Goal: Transaction & Acquisition: Purchase product/service

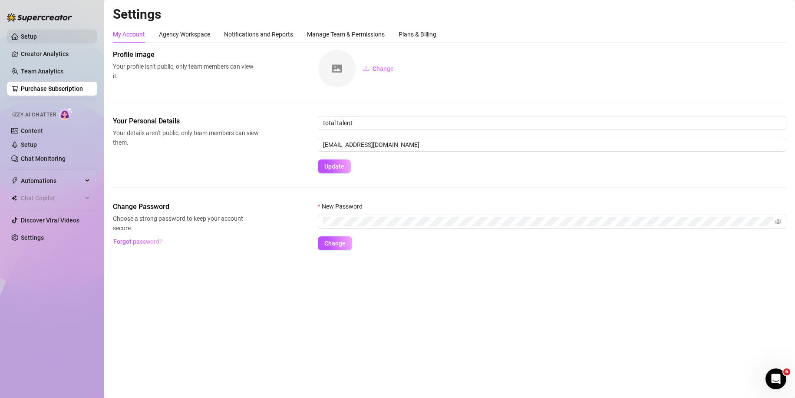
click at [37, 35] on link "Setup" at bounding box center [29, 36] width 16 height 7
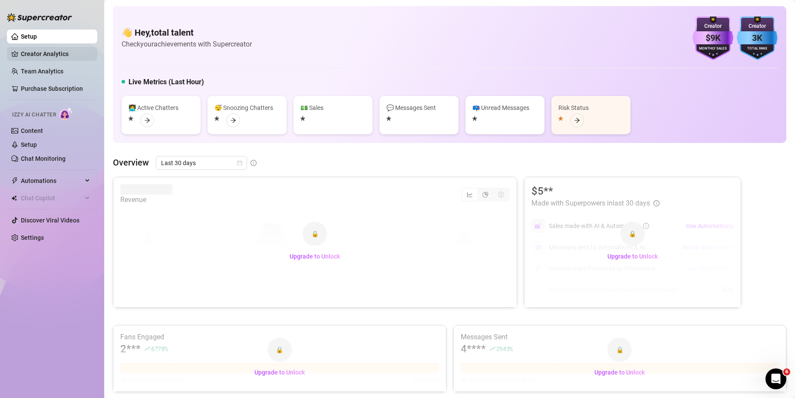
click at [50, 53] on link "Creator Analytics" at bounding box center [55, 54] width 69 height 14
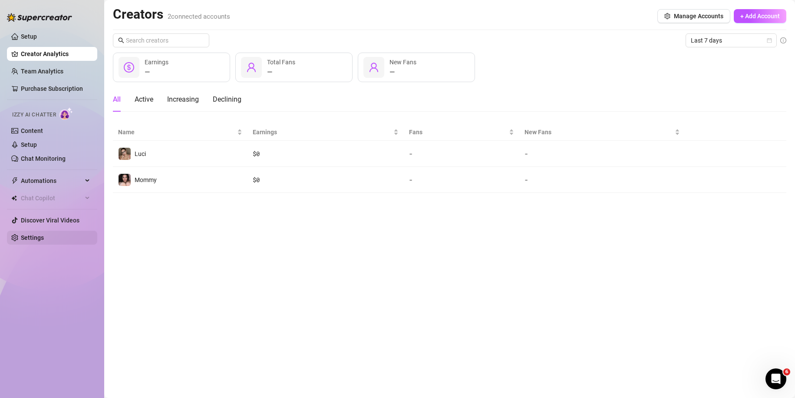
click at [44, 234] on link "Settings" at bounding box center [32, 237] width 23 height 7
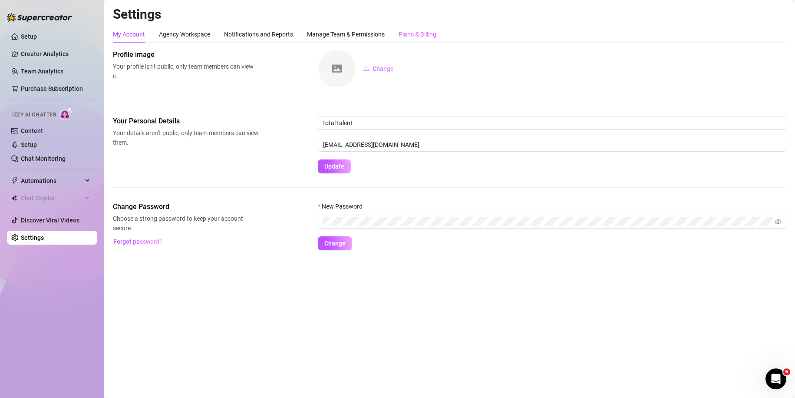
click at [418, 29] on div "Plans & Billing" at bounding box center [418, 34] width 38 height 16
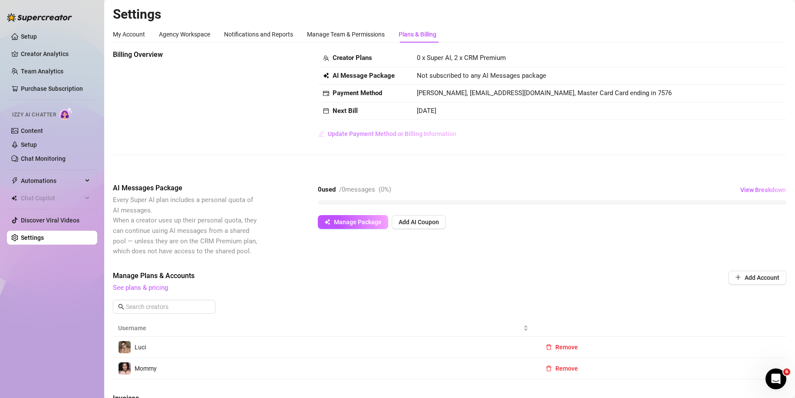
click at [373, 132] on span "Update Payment Method or Billing Information" at bounding box center [392, 133] width 129 height 7
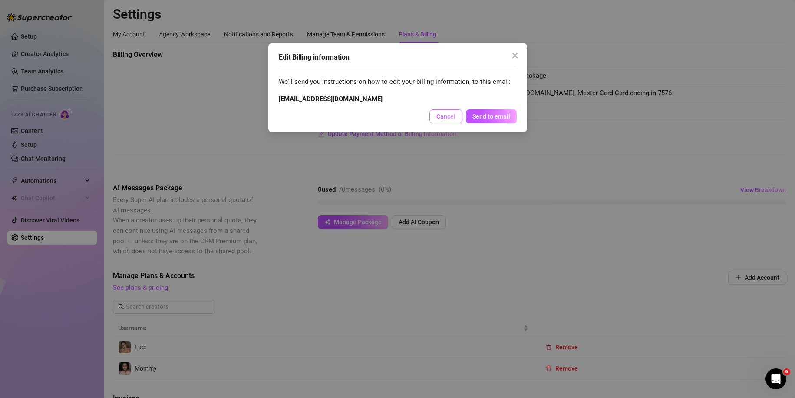
click at [441, 115] on span "Cancel" at bounding box center [445, 116] width 19 height 7
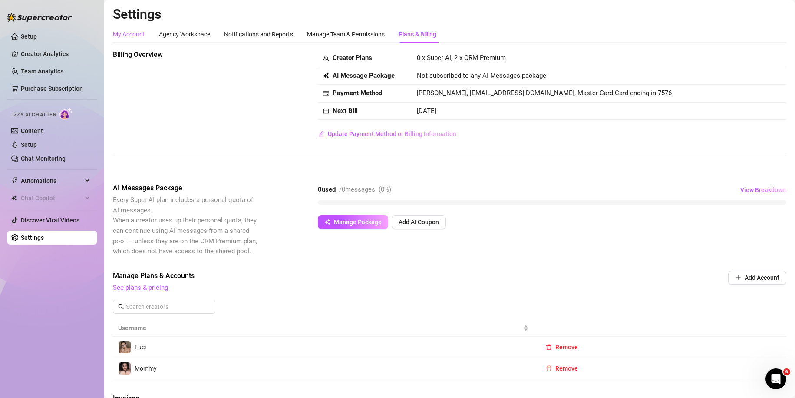
click at [120, 33] on div "My Account" at bounding box center [129, 35] width 32 height 10
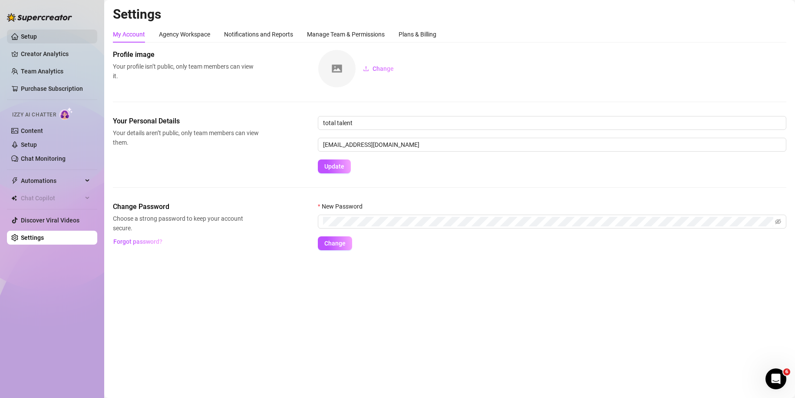
click at [37, 36] on link "Setup" at bounding box center [29, 36] width 16 height 7
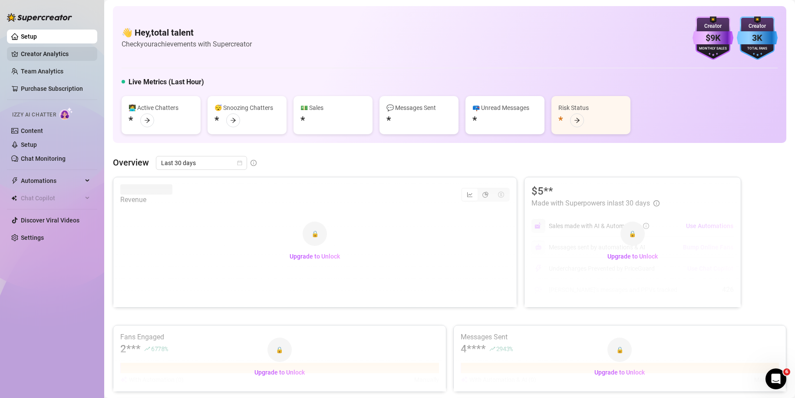
click at [45, 50] on link "Creator Analytics" at bounding box center [55, 54] width 69 height 14
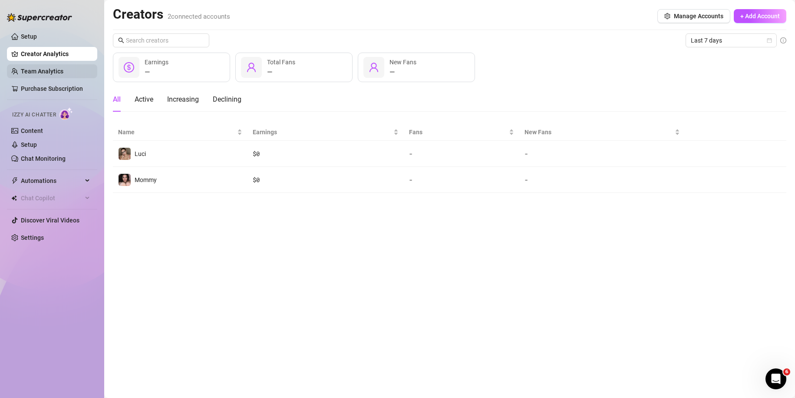
click at [41, 68] on link "Team Analytics" at bounding box center [42, 71] width 43 height 7
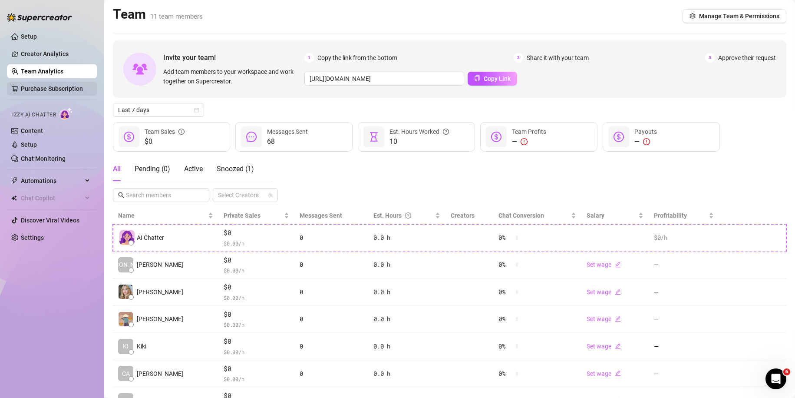
click at [44, 89] on link "Purchase Subscription" at bounding box center [52, 88] width 62 height 7
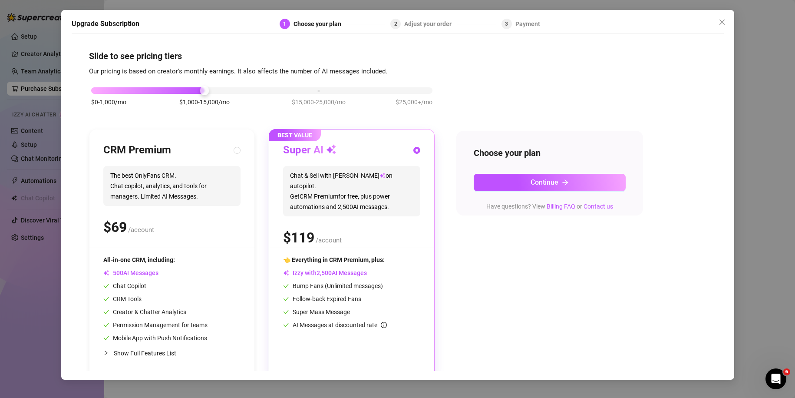
click at [198, 173] on span "The best OnlyFans CRM. Chat copilot, analytics, and tools for managers. Limited…" at bounding box center [171, 186] width 137 height 40
radio input "true"
radio input "false"
click at [537, 192] on div "Choose your plan Continue Have questions? View Billing FAQ or Contact us" at bounding box center [549, 173] width 187 height 85
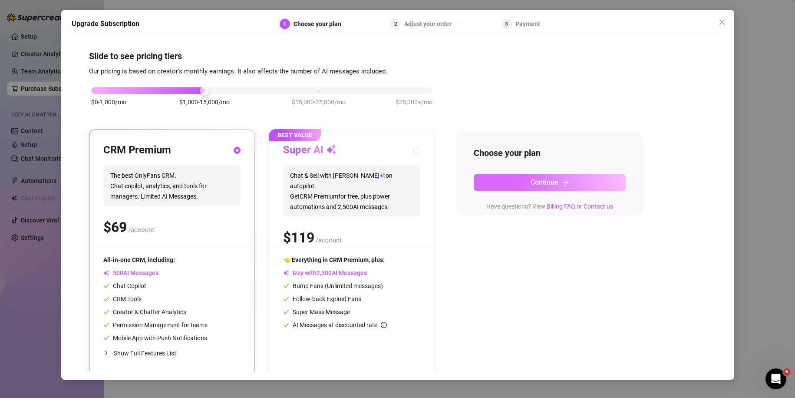
click at [539, 185] on span "Continue" at bounding box center [544, 182] width 28 height 8
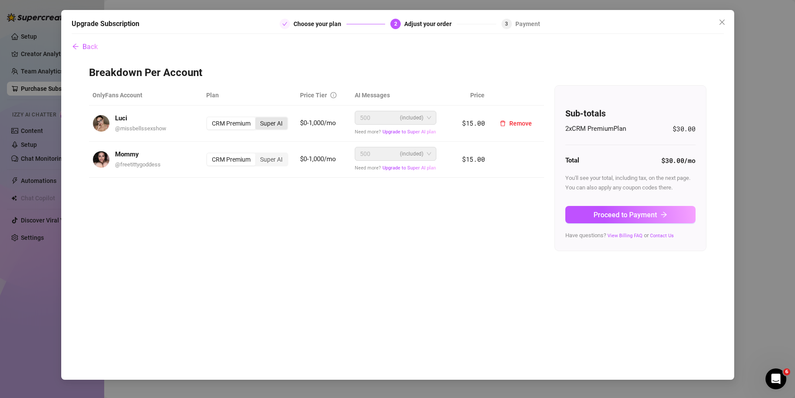
click at [281, 126] on div "Super AI" at bounding box center [271, 123] width 32 height 12
click at [257, 119] on input "Super AI" at bounding box center [257, 119] width 0 height 0
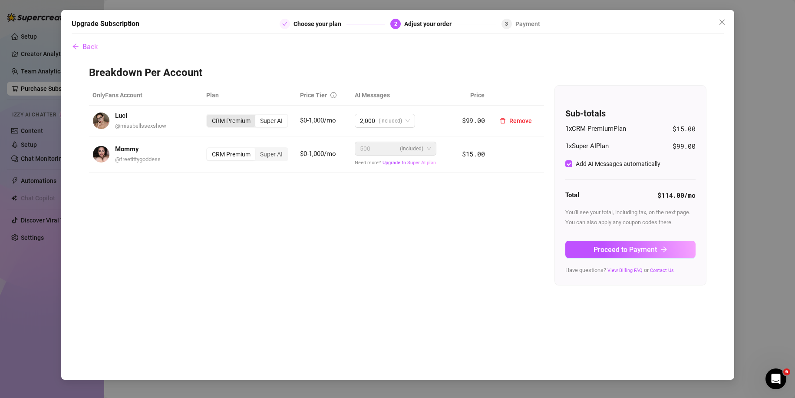
click at [229, 124] on div "CRM Premium" at bounding box center [231, 121] width 48 height 12
click at [209, 116] on input "CRM Premium" at bounding box center [209, 116] width 0 height 0
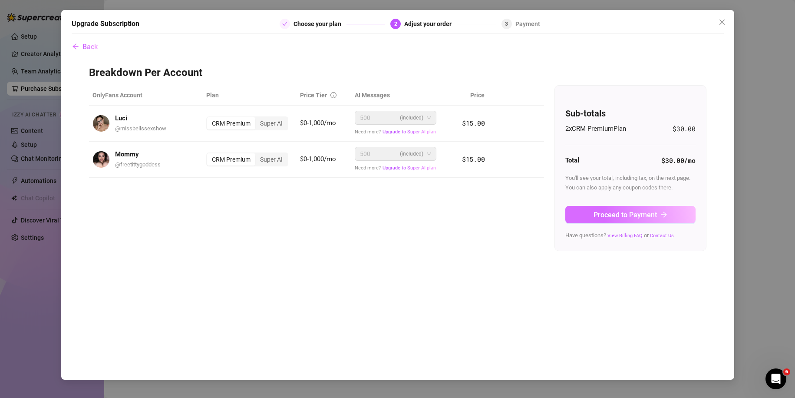
click at [600, 214] on span "Proceed to Payment" at bounding box center [624, 215] width 63 height 8
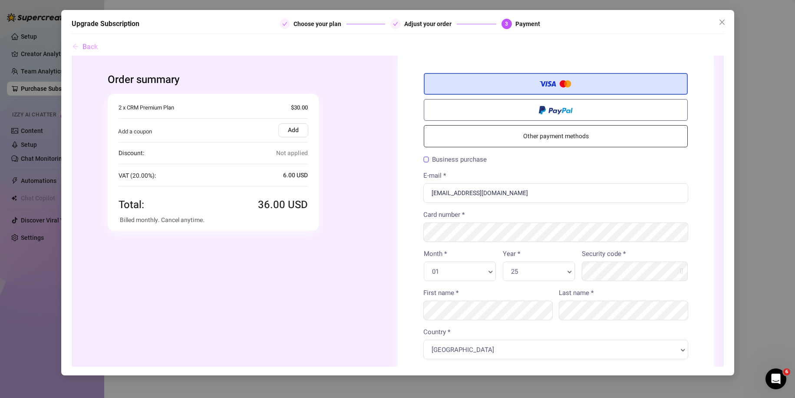
click at [74, 46] on icon "arrow-left" at bounding box center [75, 46] width 7 height 7
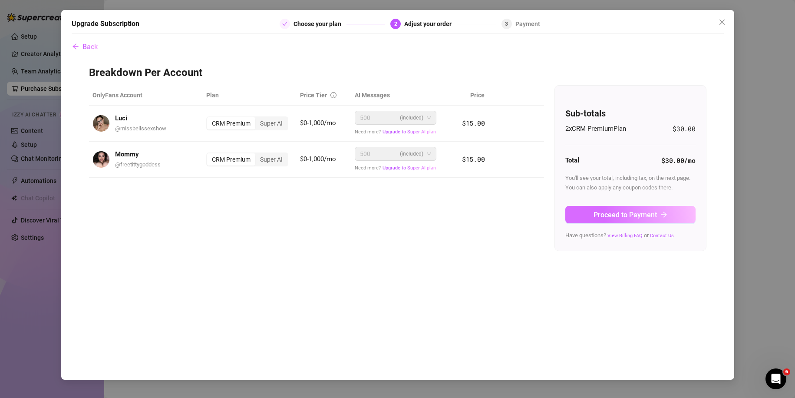
click at [629, 223] on button "Proceed to Payment" at bounding box center [630, 214] width 130 height 17
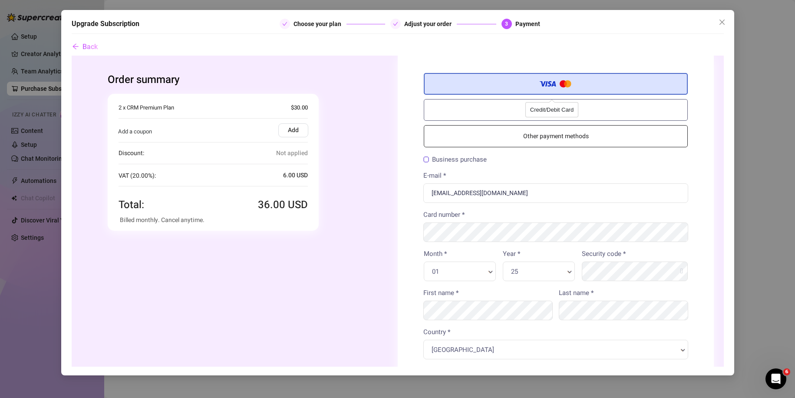
click at [498, 85] on label "Credit/Debit Card" at bounding box center [555, 83] width 264 height 22
click at [71, 55] on input "Credit/Debit Card" at bounding box center [71, 55] width 0 height 0
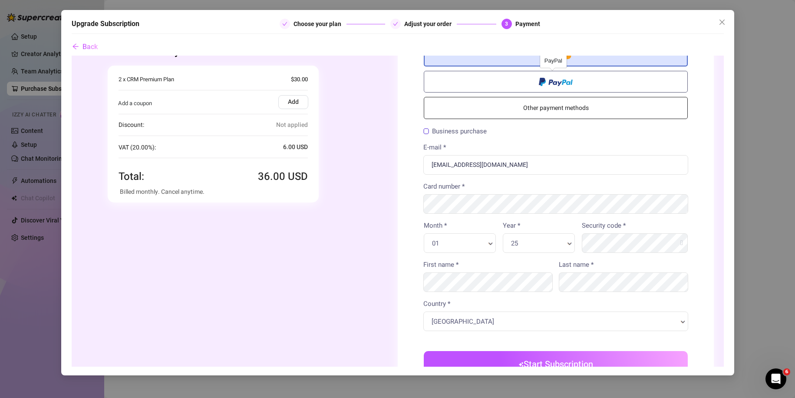
scroll to position [43, 0]
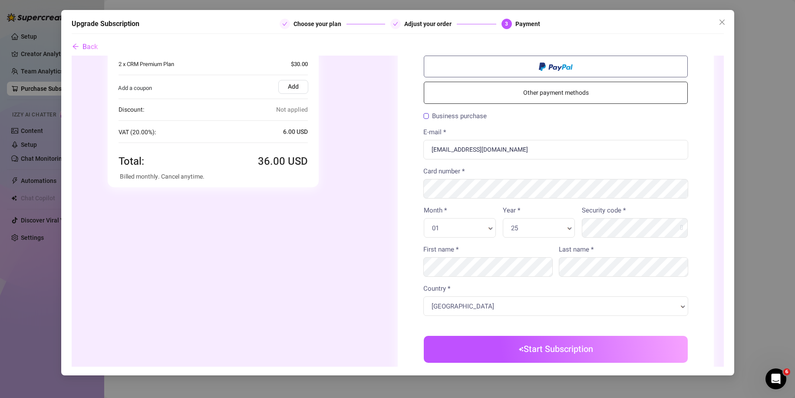
click at [530, 92] on link "Other payment methods" at bounding box center [555, 92] width 264 height 22
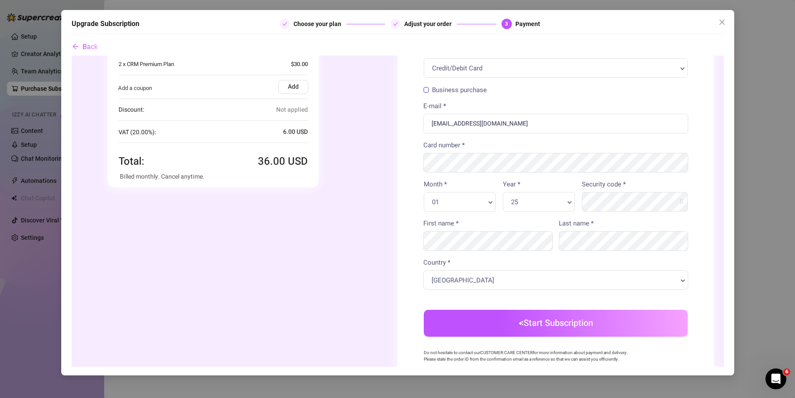
scroll to position [0, 0]
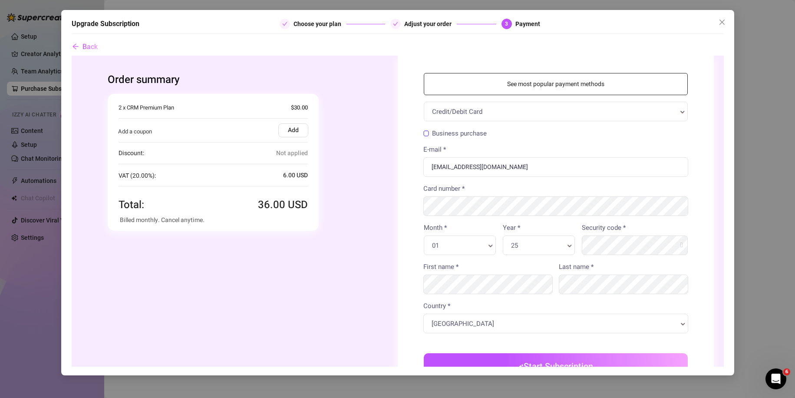
click at [502, 119] on div "Credit/Debit Card" at bounding box center [555, 111] width 264 height 20
click at [491, 85] on link "See most popular payment methods" at bounding box center [555, 83] width 264 height 22
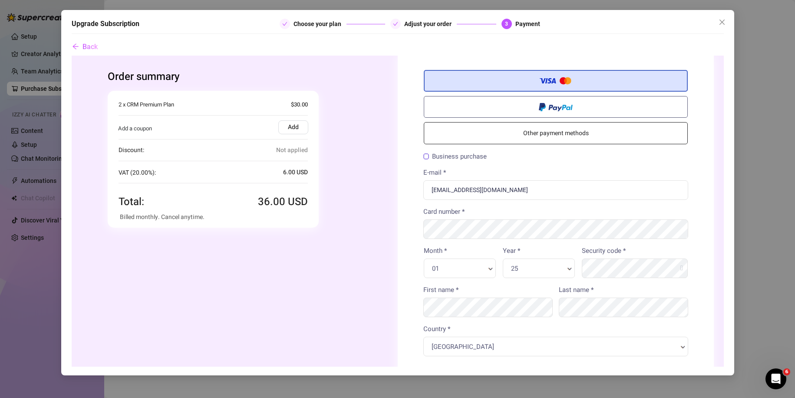
scroll to position [0, 0]
